Goal: Information Seeking & Learning: Learn about a topic

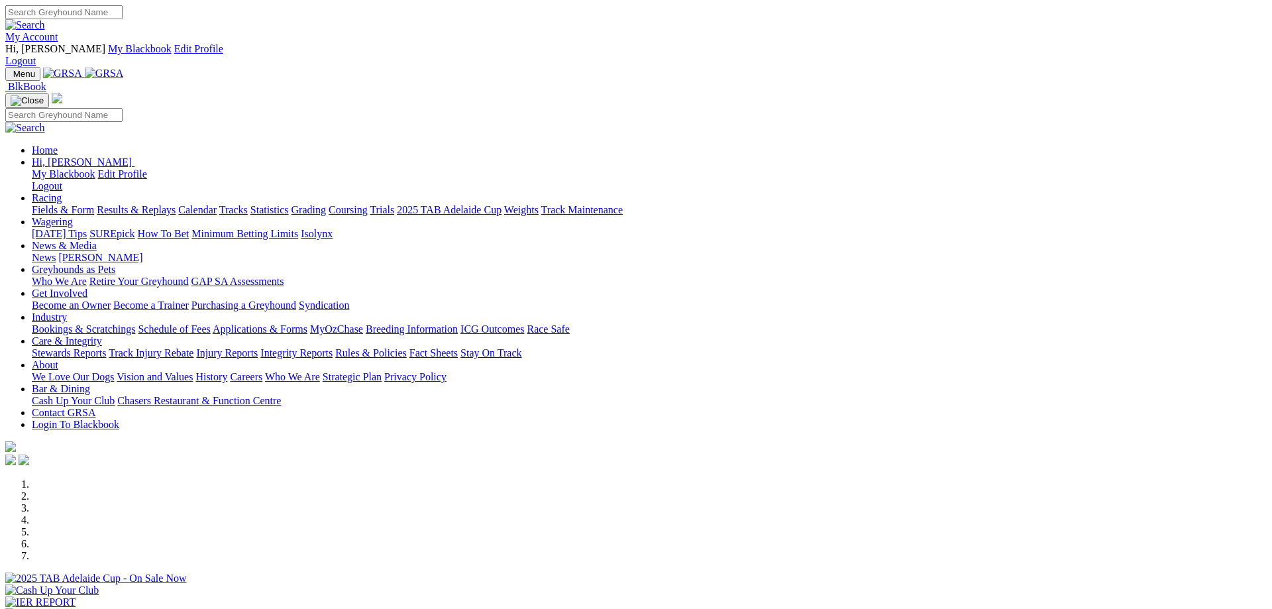
click at [62, 192] on link "Racing" at bounding box center [47, 197] width 30 height 11
click at [94, 204] on link "Fields & Form" at bounding box center [63, 209] width 62 height 11
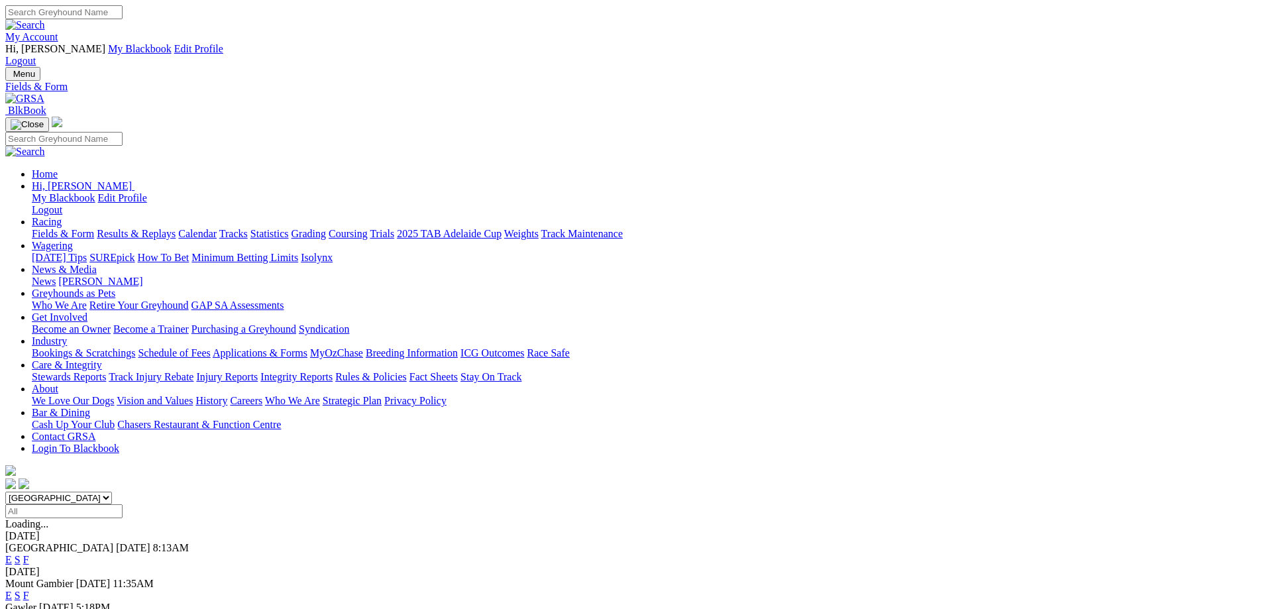
click at [12, 554] on link "E" at bounding box center [8, 559] width 7 height 11
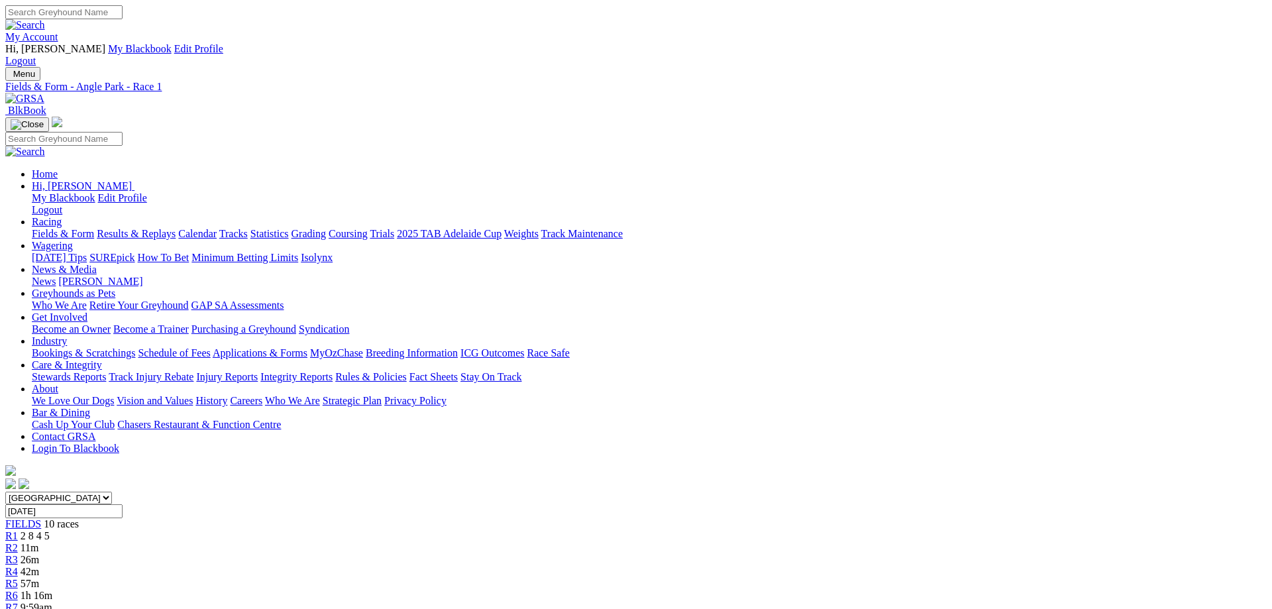
click at [405, 542] on div "R2 11m" at bounding box center [636, 548] width 1262 height 12
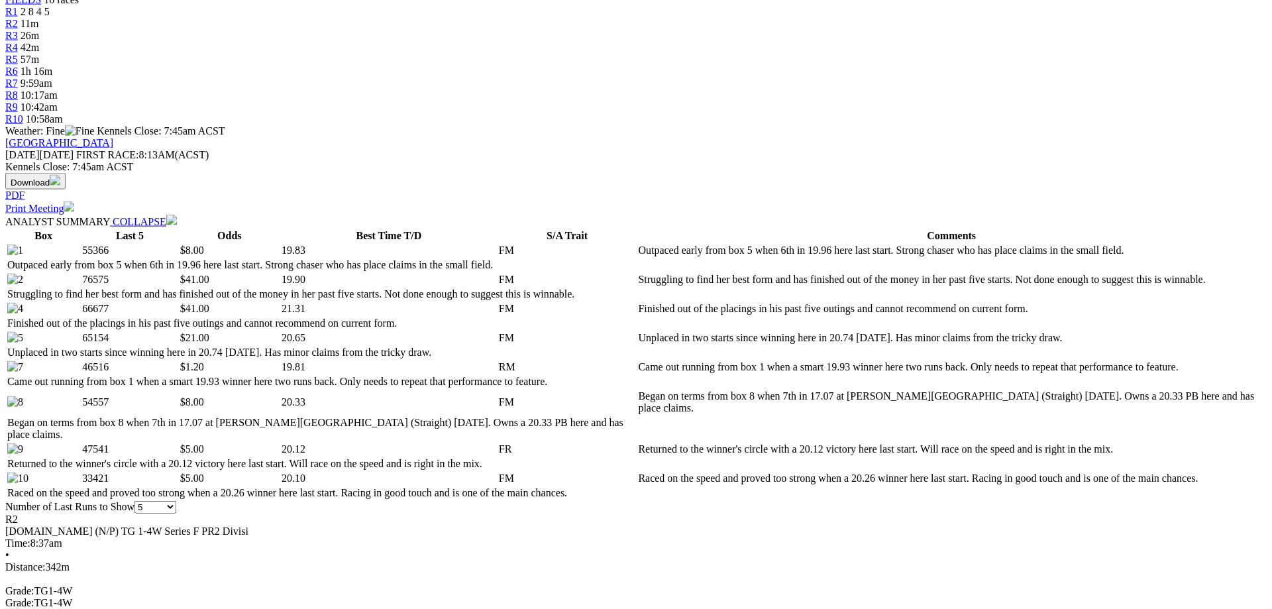
scroll to position [541, 0]
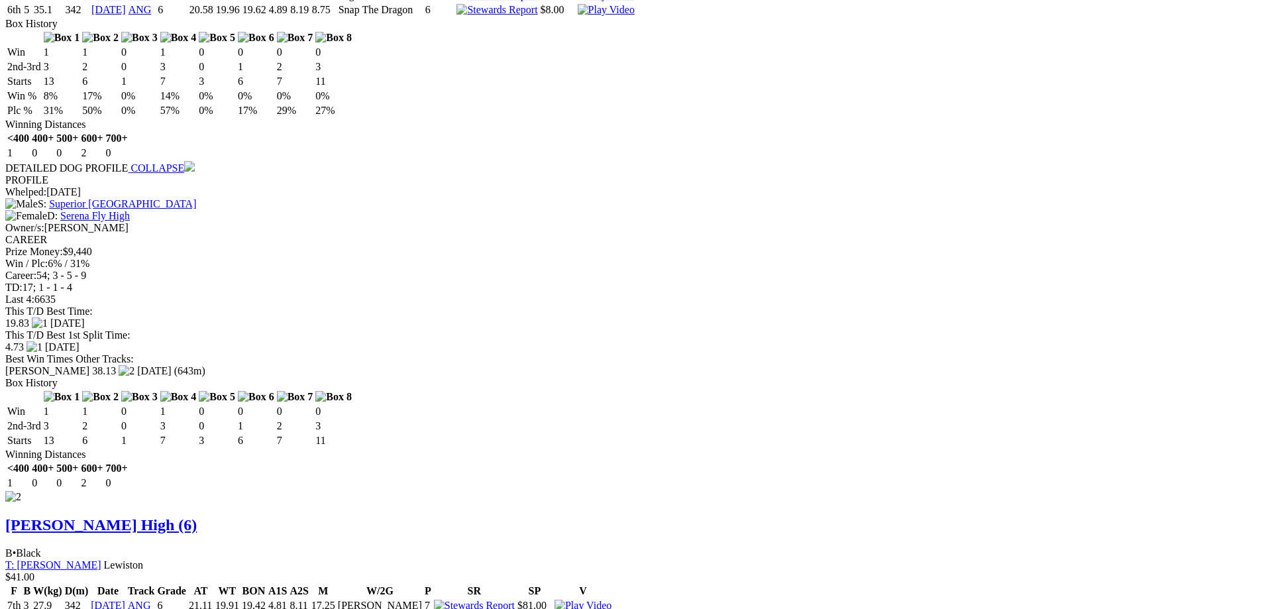
scroll to position [1436, 0]
